Goal: Task Accomplishment & Management: Use online tool/utility

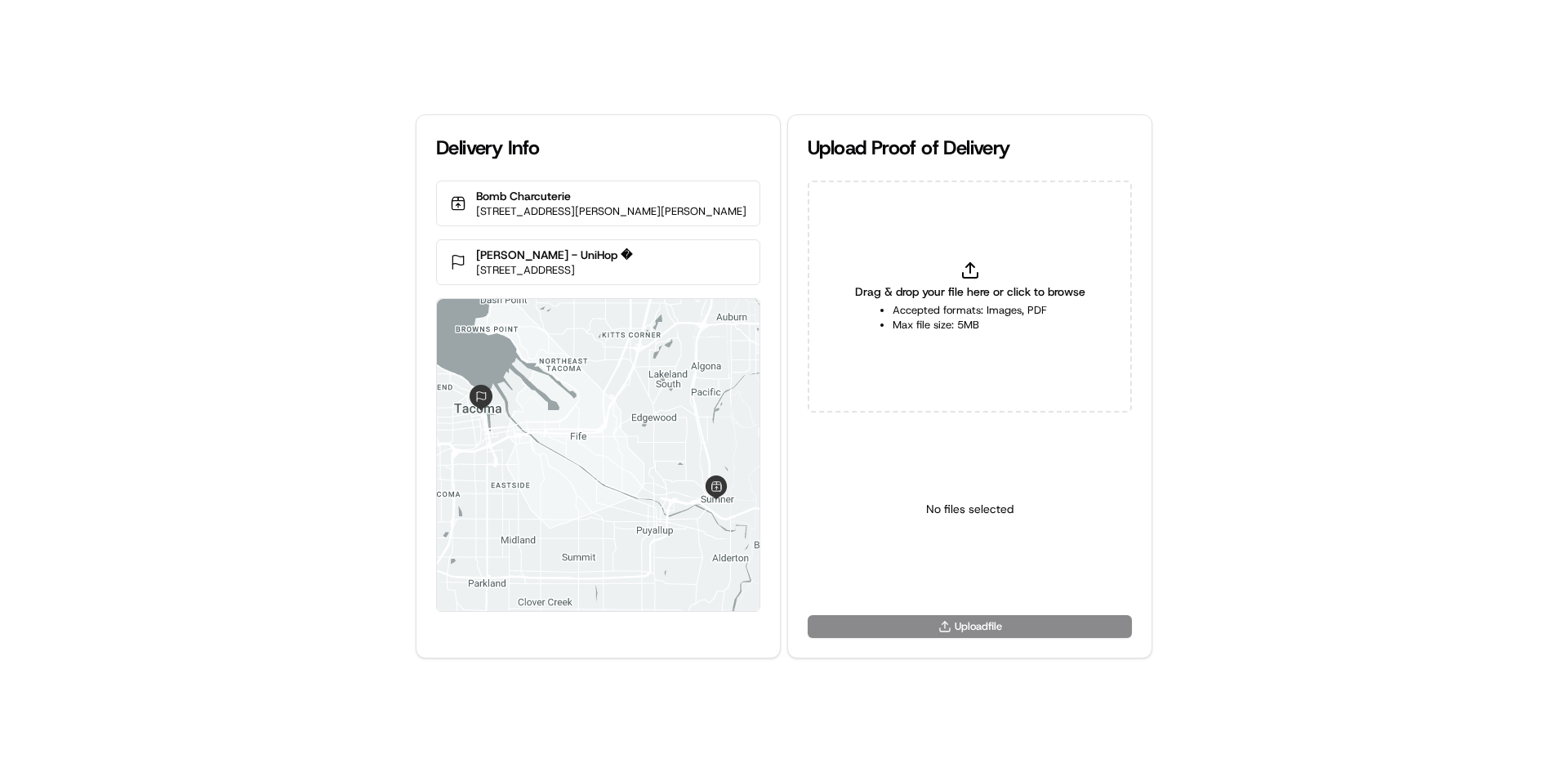
click at [1001, 272] on div "Drag & drop your file here or click to browse Accepted formats: Images, PDF Max…" at bounding box center [970, 297] width 324 height 232
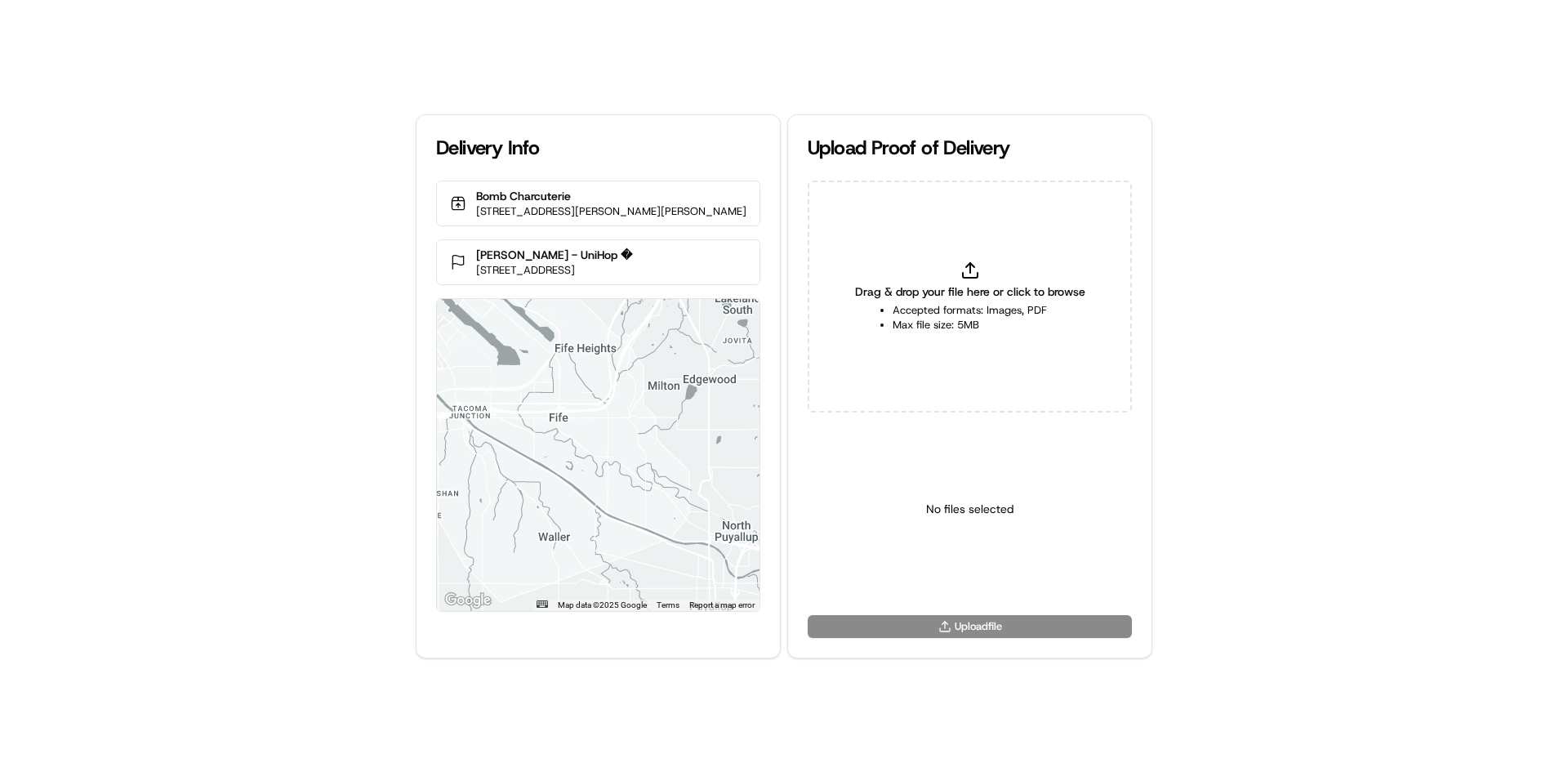
type input "C:\fakepath\WhatsApp Image [DATE] 11.18.11_b25f7788.jpg"
click at [978, 580] on html "Delivery Info Bomb Charcuterie [STREET_ADDRESS][PERSON_NAME][PERSON_NAME] [GEOG…" at bounding box center [784, 386] width 1568 height 772
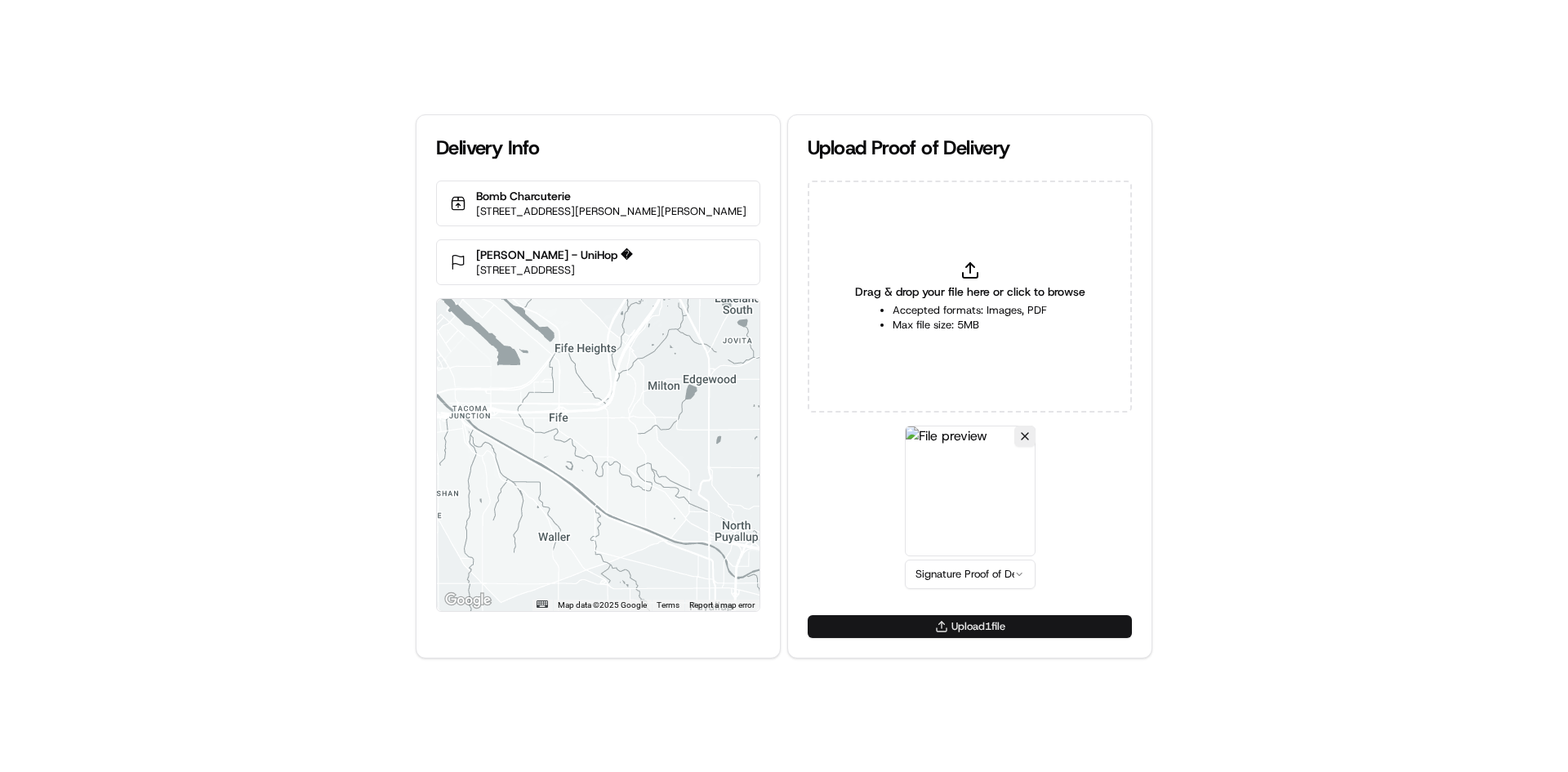
click at [982, 632] on button "Upload 1 file" at bounding box center [970, 626] width 324 height 23
